Goal: Information Seeking & Learning: Learn about a topic

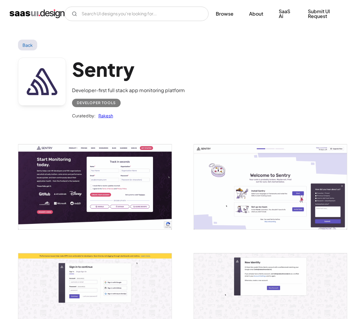
scroll to position [23, 0]
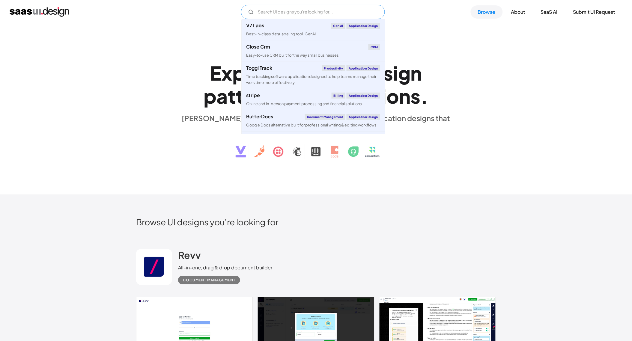
click at [324, 14] on input "Email Form" at bounding box center [313, 12] width 144 height 14
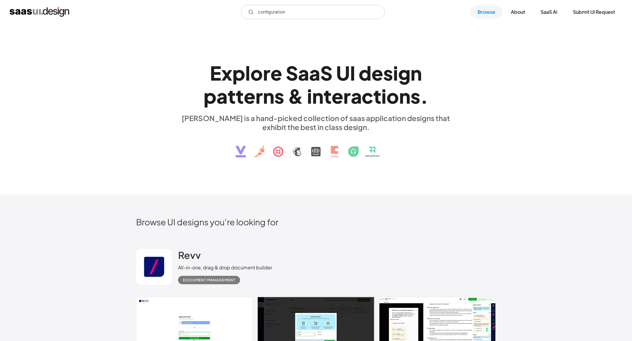
click at [402, 49] on div "E x p l o r e S a a S U I d e s i g n p a t t e r n s & i n t e r a c t i o n s…" at bounding box center [316, 109] width 632 height 171
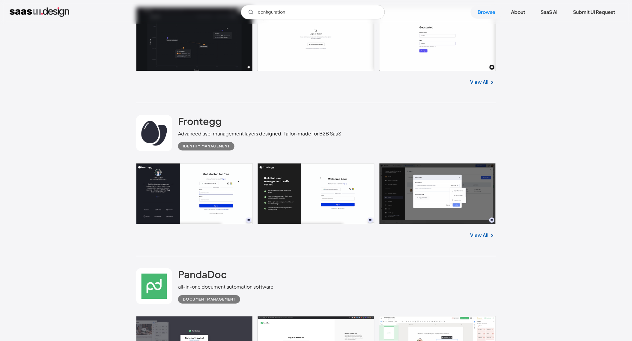
scroll to position [1869, 0]
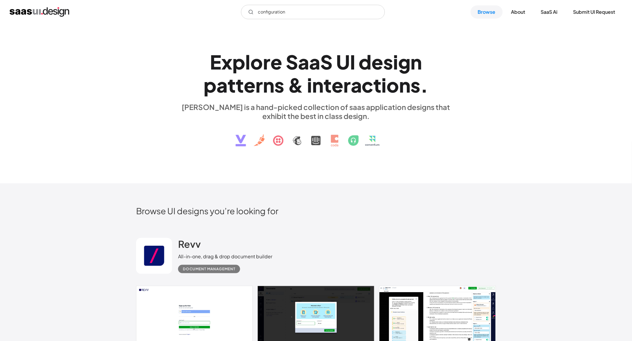
scroll to position [0, 0]
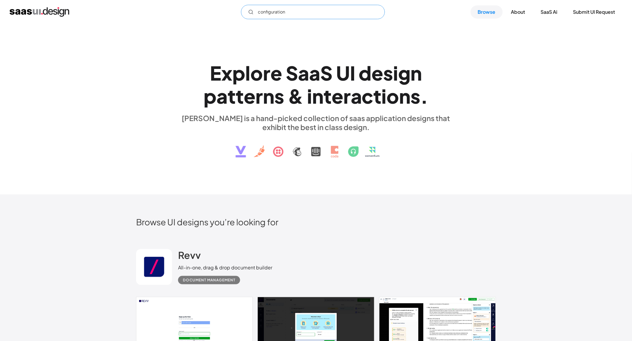
click at [299, 10] on input "configuration" at bounding box center [313, 12] width 144 height 14
drag, startPoint x: 313, startPoint y: 7, endPoint x: 207, endPoint y: 12, distance: 105.6
click at [207, 12] on div "product Not found ! Thank you! Your submission has been received! Oops! Somethi…" at bounding box center [316, 12] width 613 height 14
paste input "management"
click at [310, 12] on input "product management" at bounding box center [313, 12] width 144 height 14
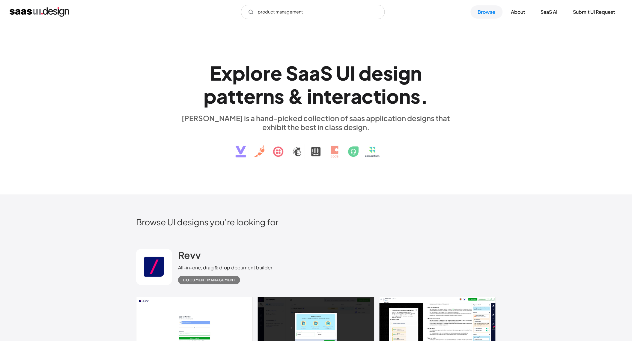
click at [192, 32] on div "E x p l o r e S a a S U I d e s i g n p a t t e r n s & i n t e r a c t i o n s…" at bounding box center [316, 109] width 632 height 171
click at [309, 56] on div "E x p l o r e S a a S U I d e s i g n p a t t e r n s & i n t e r a c t i o n s…" at bounding box center [316, 108] width 276 height 107
drag, startPoint x: 304, startPoint y: 12, endPoint x: 276, endPoint y: 13, distance: 27.9
click at [276, 13] on input "product management" at bounding box center [313, 12] width 144 height 14
click at [250, 12] on icon "Email Form" at bounding box center [250, 11] width 5 height 5
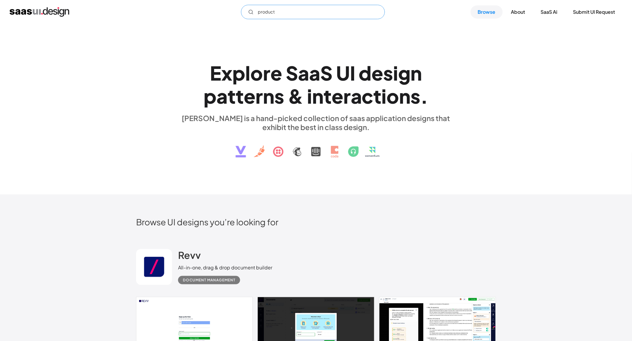
click at [280, 12] on input "product" at bounding box center [313, 12] width 144 height 14
paste input "management"
type input "product management"
click at [64, 110] on div "E x p l o r e S a a S U I d e s i g n p a t t e r n s & i n t e r a c t i o n s…" at bounding box center [316, 109] width 632 height 171
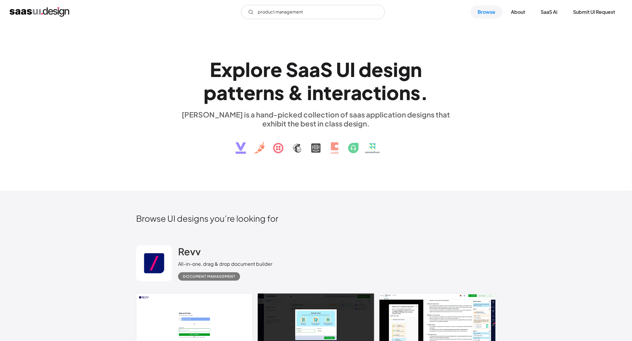
scroll to position [3, 0]
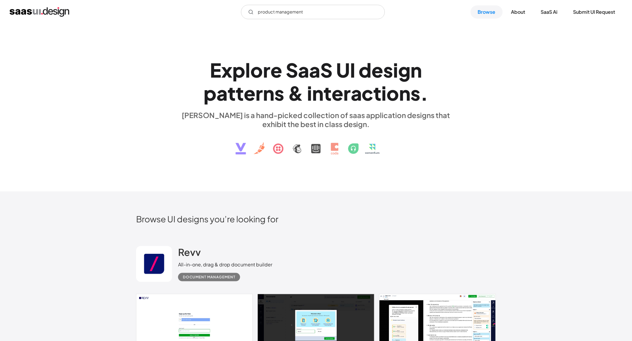
click at [240, 105] on div "t" at bounding box center [240, 93] width 8 height 23
click at [252, 14] on line "Email Form" at bounding box center [252, 13] width 1 height 1
click at [313, 13] on input "product management" at bounding box center [313, 12] width 144 height 14
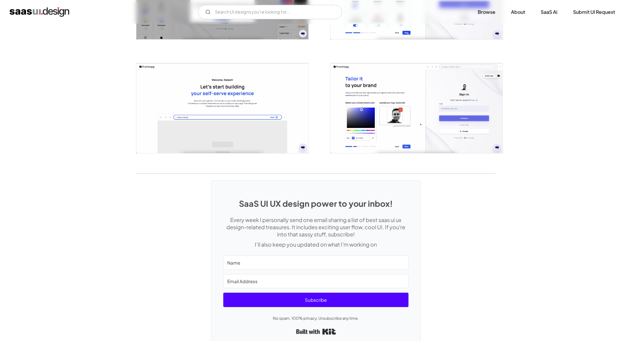
scroll to position [1331, 0]
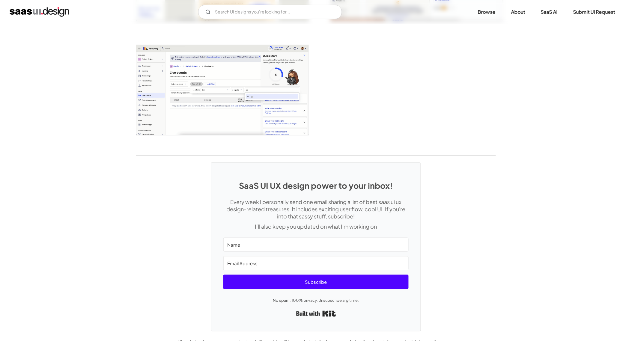
scroll to position [1470, 0]
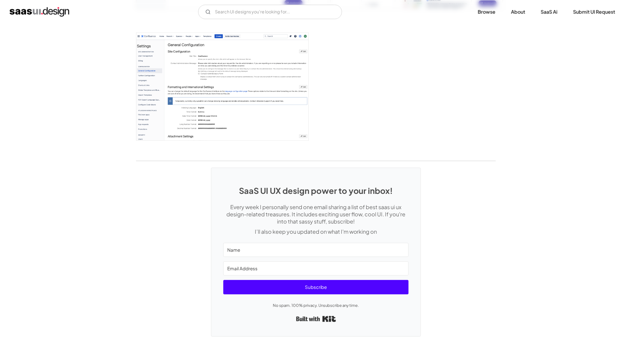
scroll to position [1703, 0]
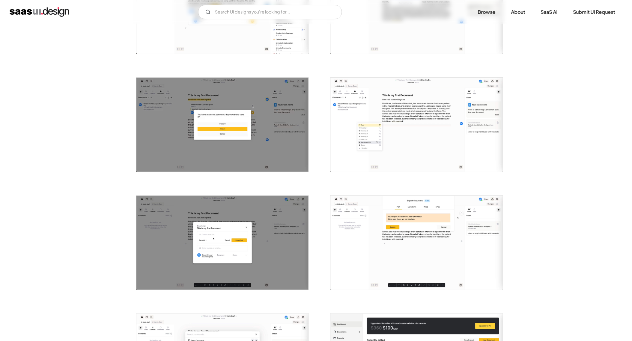
scroll to position [655, 0]
